Goal: Task Accomplishment & Management: Use online tool/utility

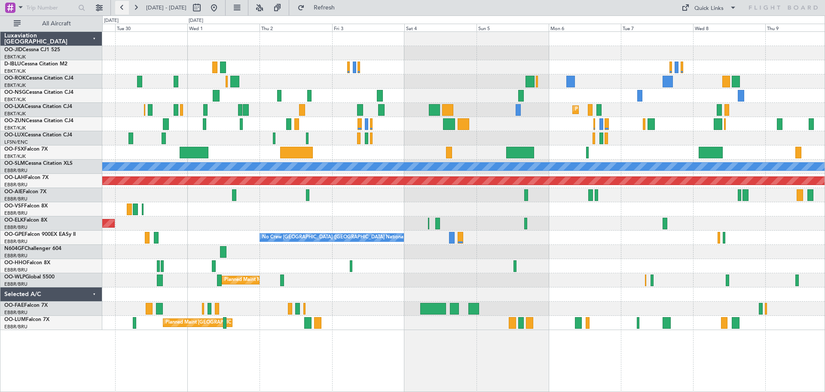
click at [123, 10] on button at bounding box center [122, 8] width 14 height 14
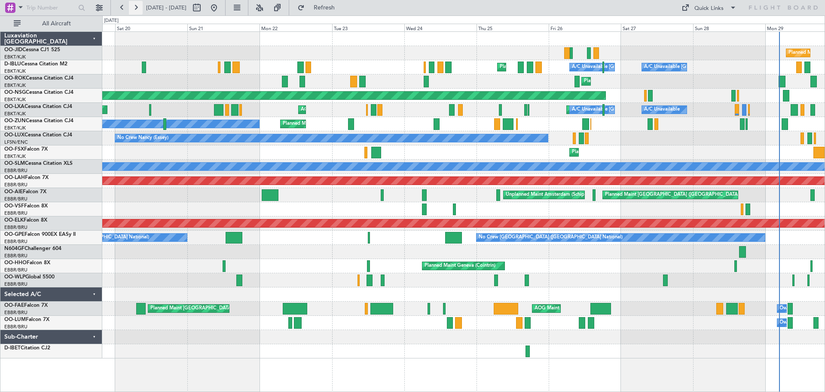
click at [134, 7] on button at bounding box center [136, 8] width 14 height 14
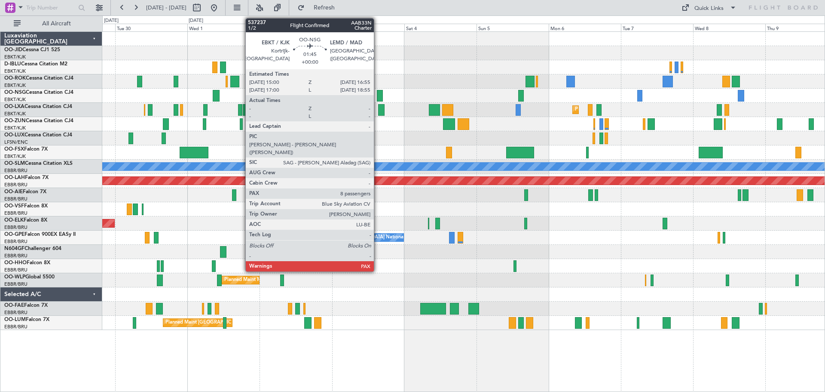
click at [378, 93] on div at bounding box center [380, 96] width 6 height 12
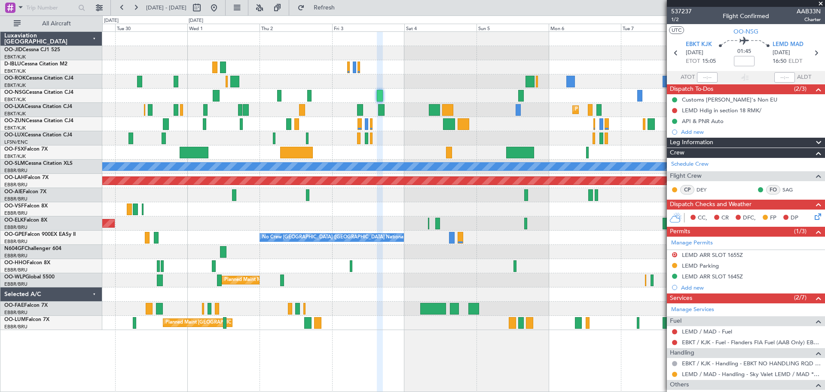
click at [821, 1] on span at bounding box center [821, 4] width 9 height 8
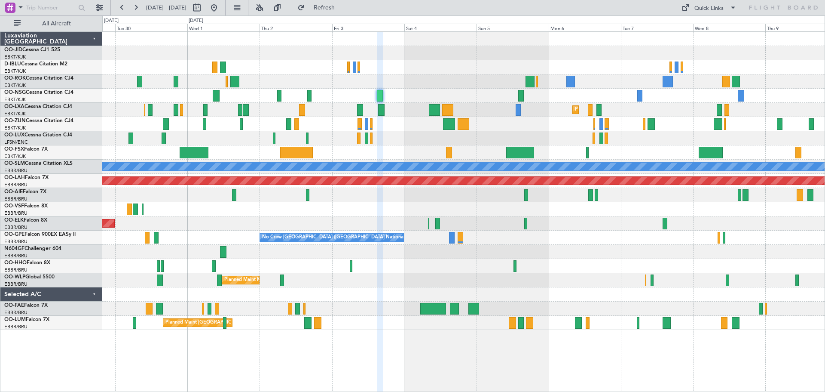
type input "0"
